Goal: Information Seeking & Learning: Check status

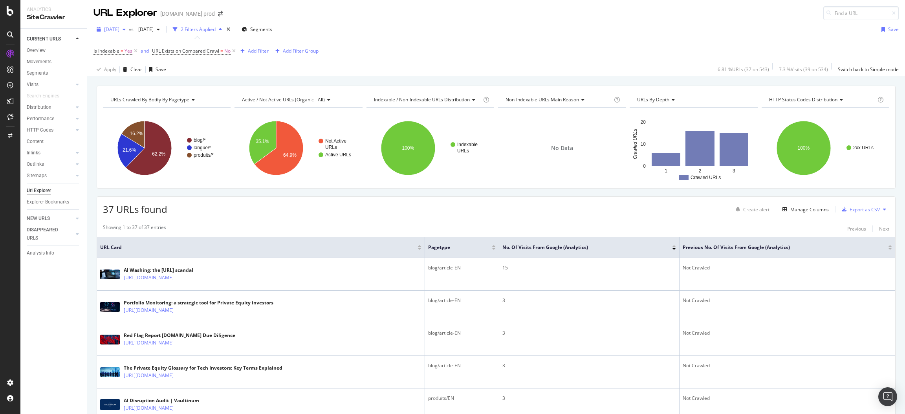
click at [129, 29] on div "button" at bounding box center [123, 29] width 9 height 5
click at [145, 59] on div "[DATE] 623 URLs" at bounding box center [153, 63] width 108 height 11
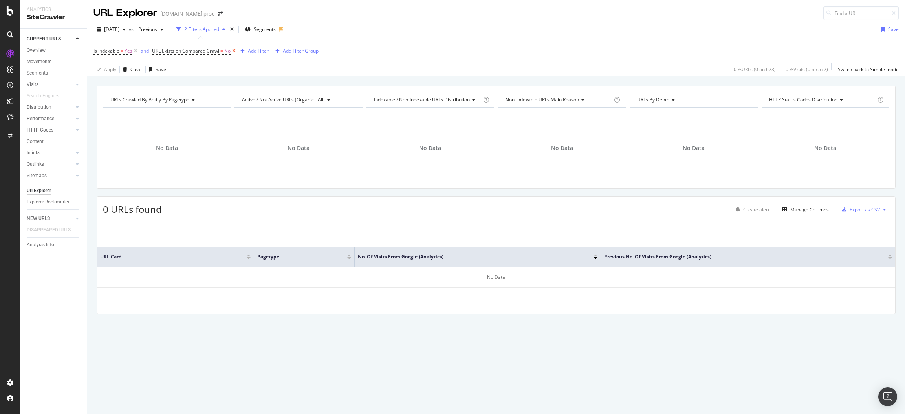
click at [231, 50] on icon at bounding box center [234, 51] width 7 height 8
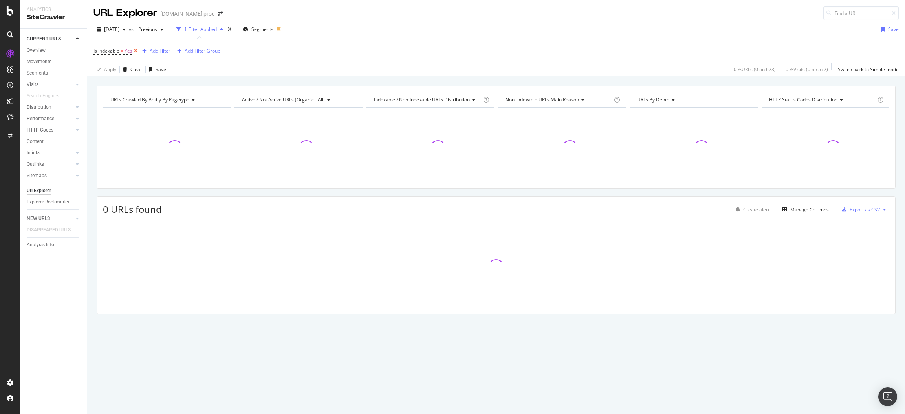
click at [133, 50] on icon at bounding box center [135, 51] width 7 height 8
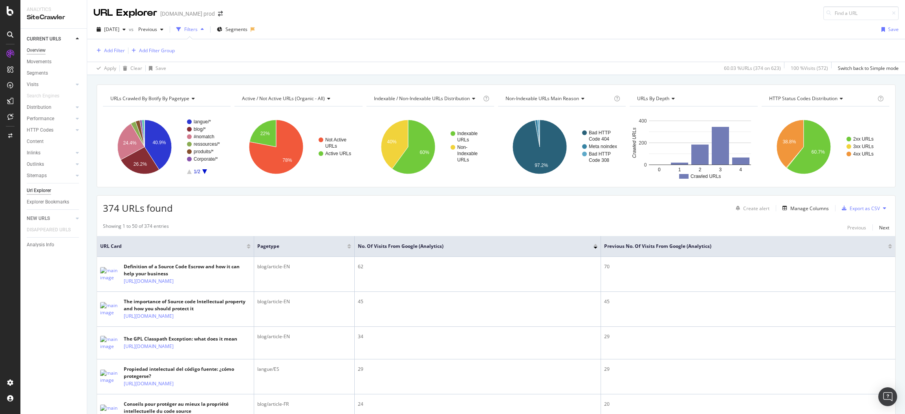
click at [30, 47] on div "Overview" at bounding box center [36, 50] width 19 height 8
